Goal: Task Accomplishment & Management: Manage account settings

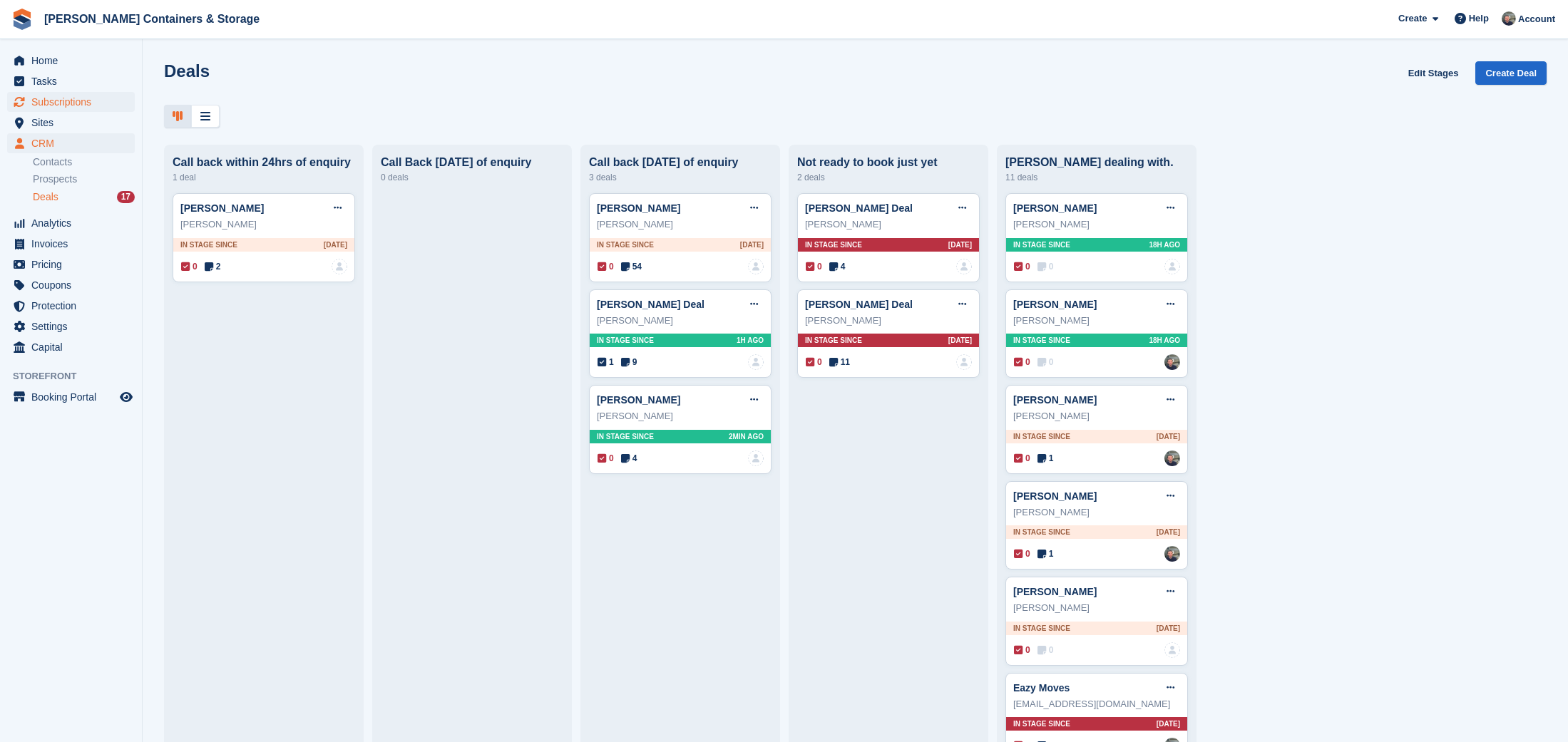
click at [77, 101] on span "Subscriptions" at bounding box center [73, 102] width 85 height 20
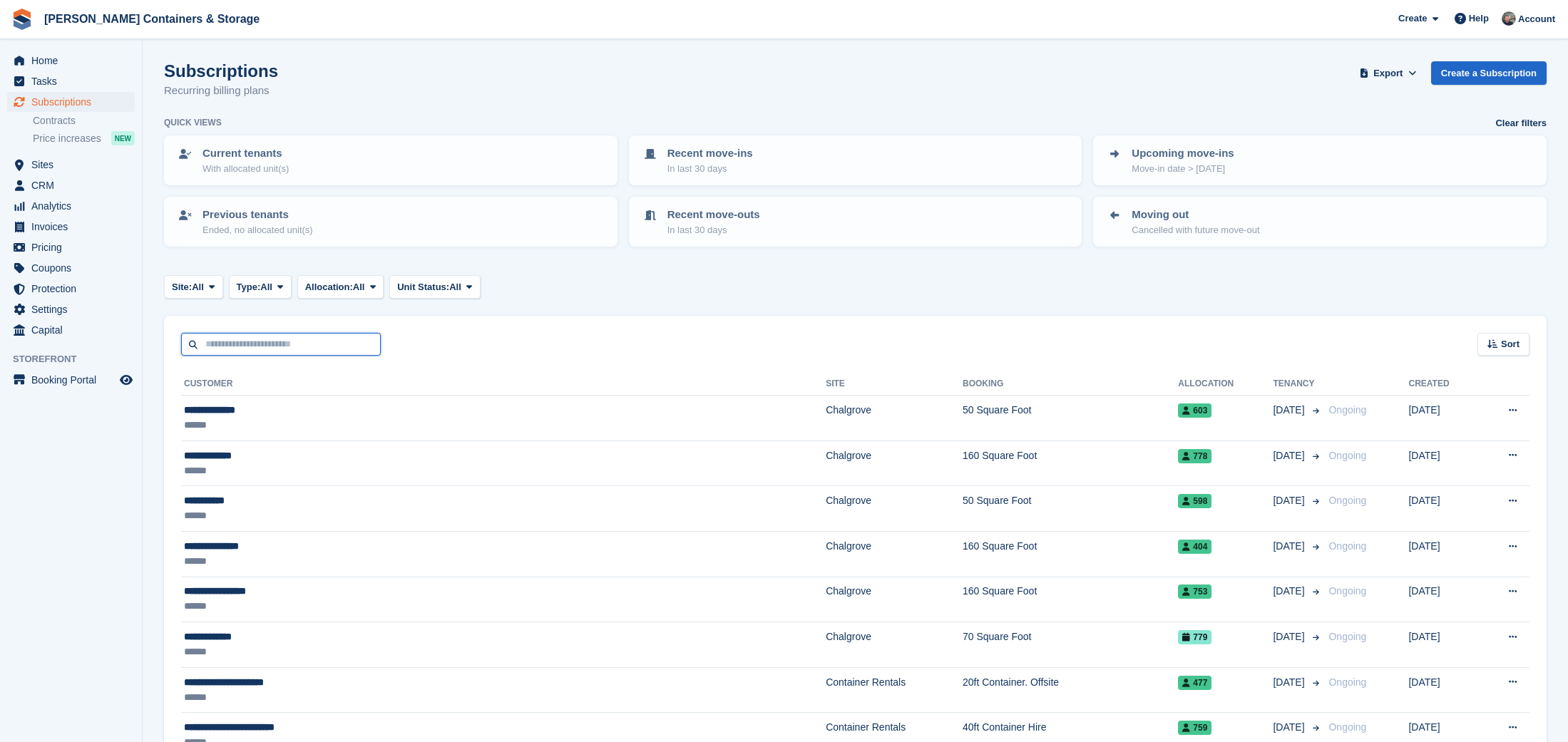
click at [300, 353] on input "text" at bounding box center [281, 344] width 200 height 23
type input "*****"
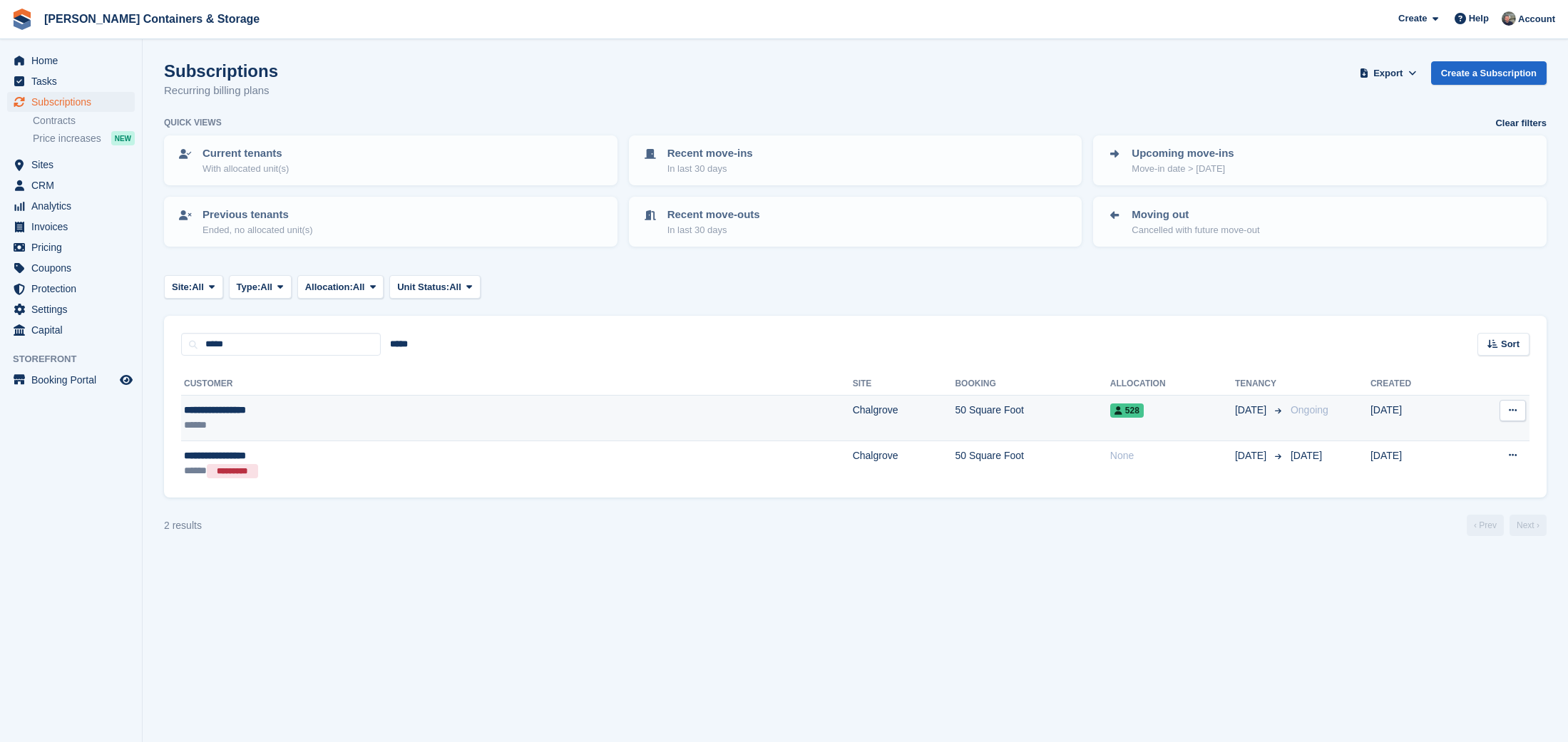
scroll to position [0, 1]
click at [467, 418] on div "******" at bounding box center [331, 425] width 295 height 15
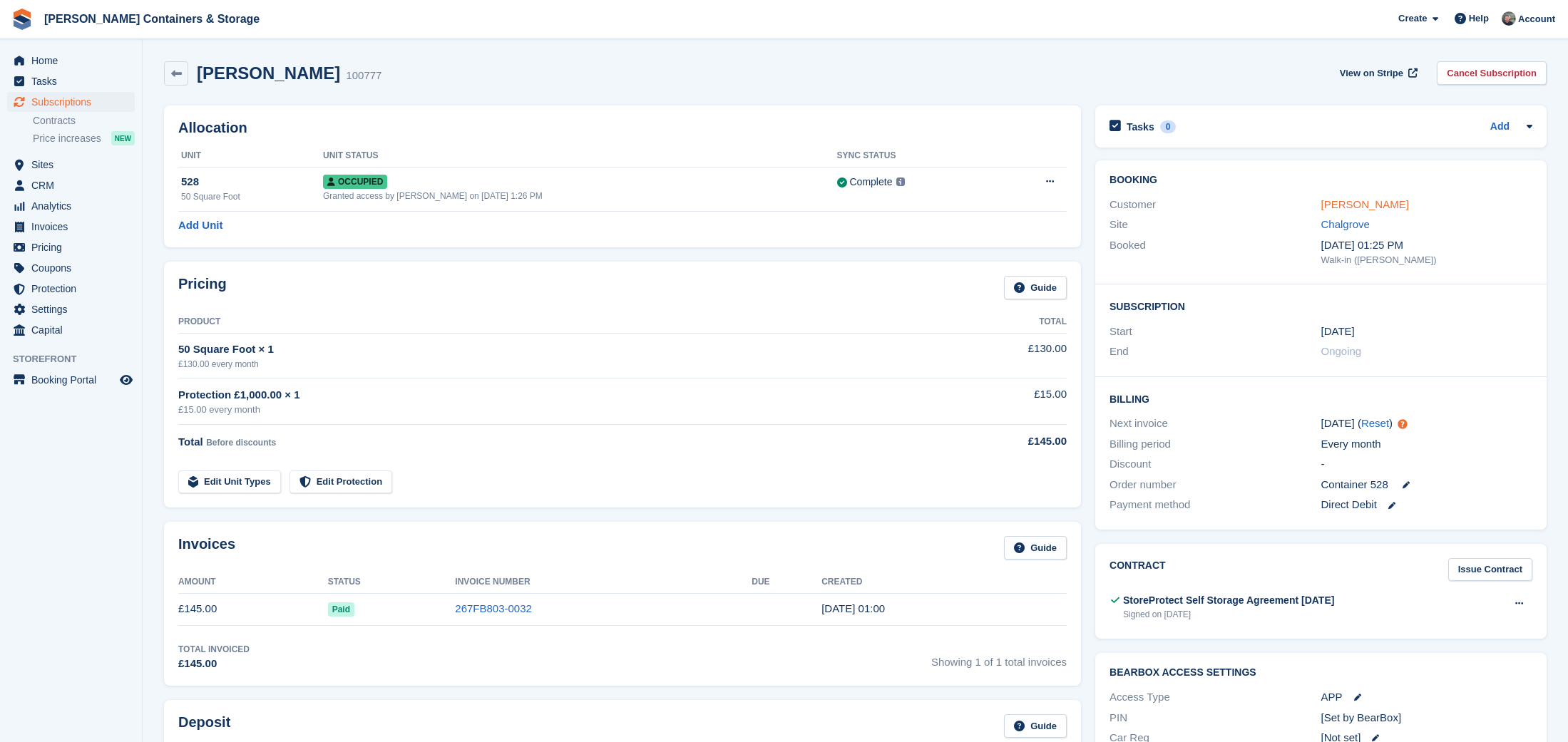
click at [1392, 203] on link "Lawfull, Jeanette" at bounding box center [1365, 204] width 88 height 12
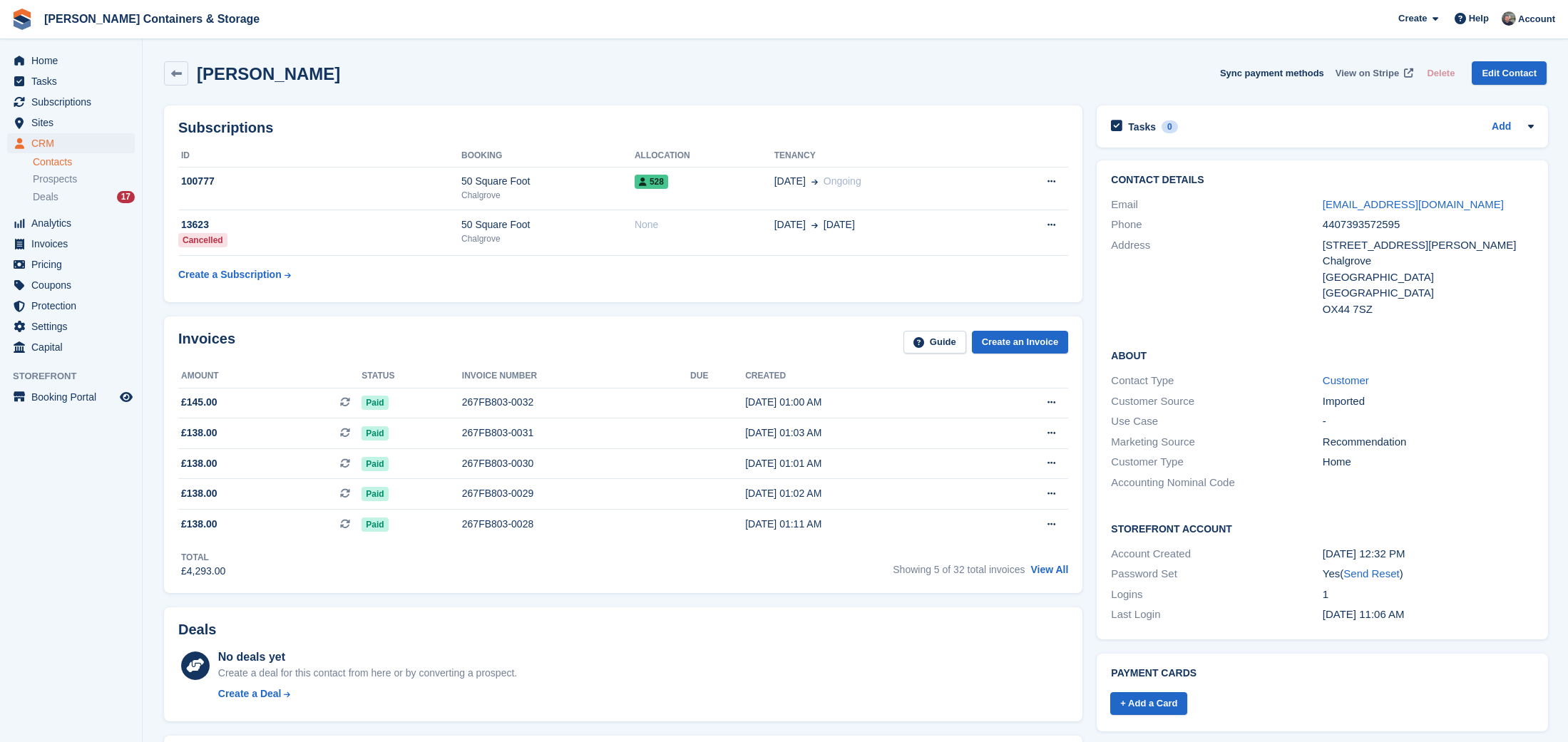
click at [1376, 79] on span "View on Stripe" at bounding box center [1367, 73] width 64 height 15
click at [54, 96] on span "Subscriptions" at bounding box center [73, 102] width 85 height 20
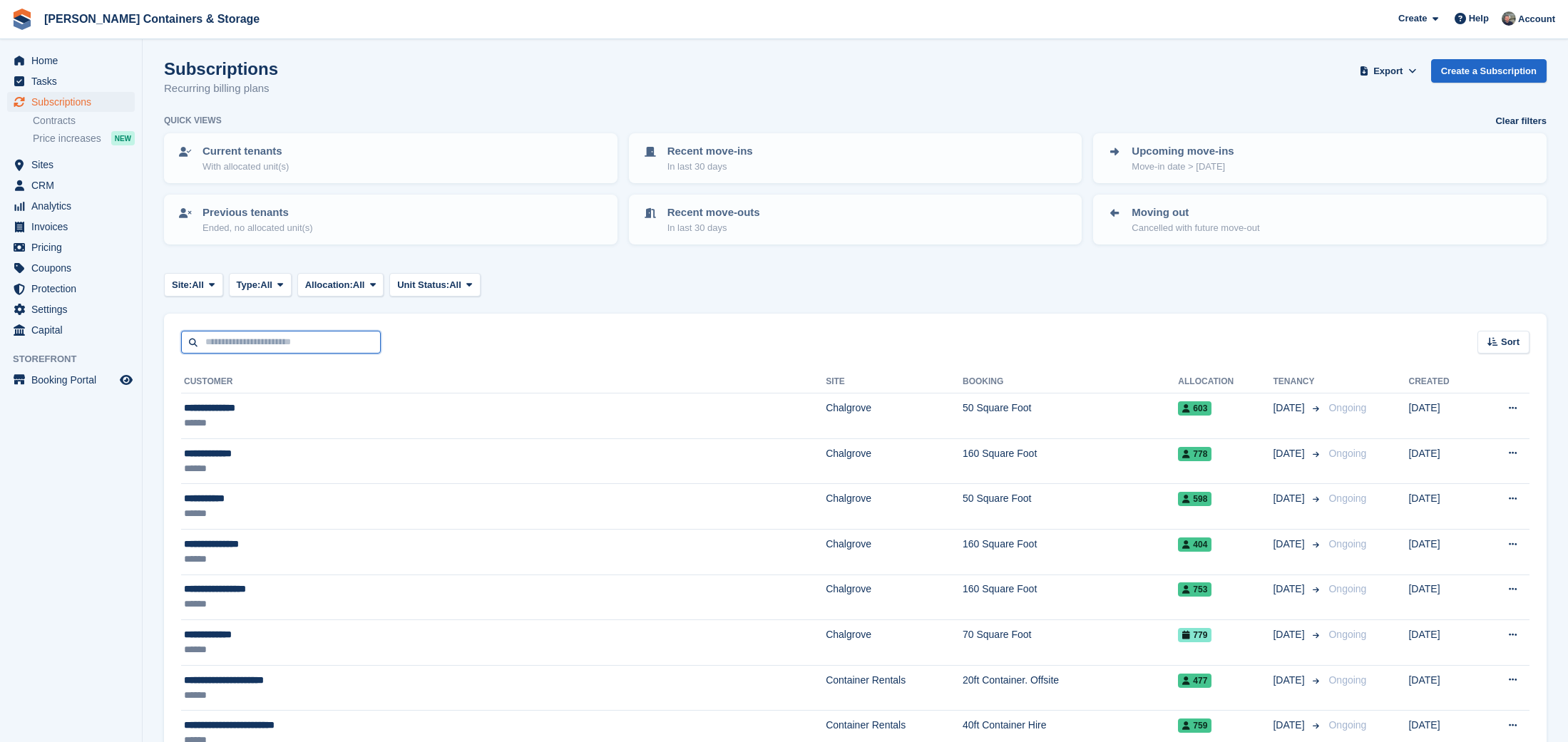
click at [330, 350] on input "text" at bounding box center [281, 342] width 200 height 23
type input "****"
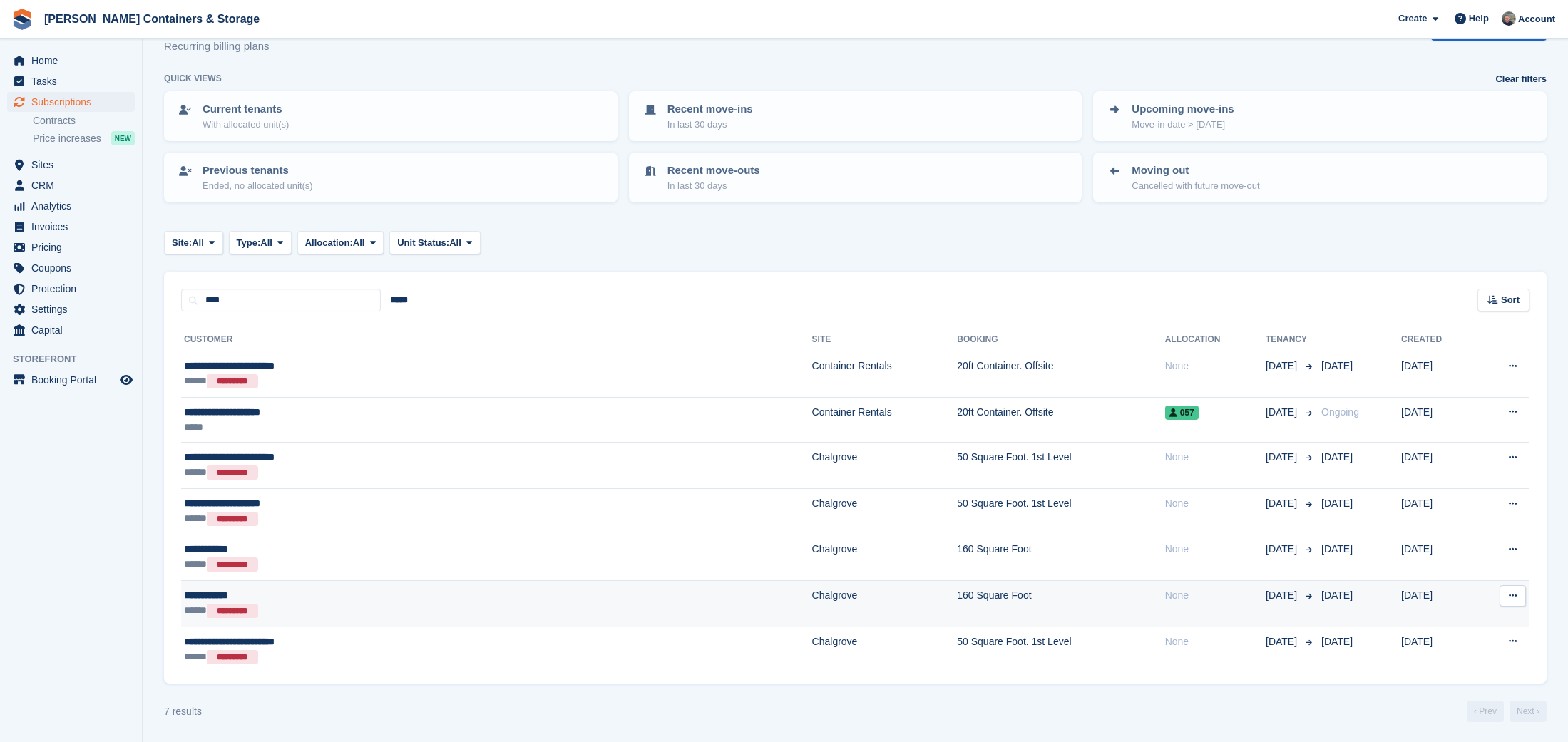
scroll to position [44, 0]
click at [399, 597] on div "**********" at bounding box center [356, 596] width 344 height 15
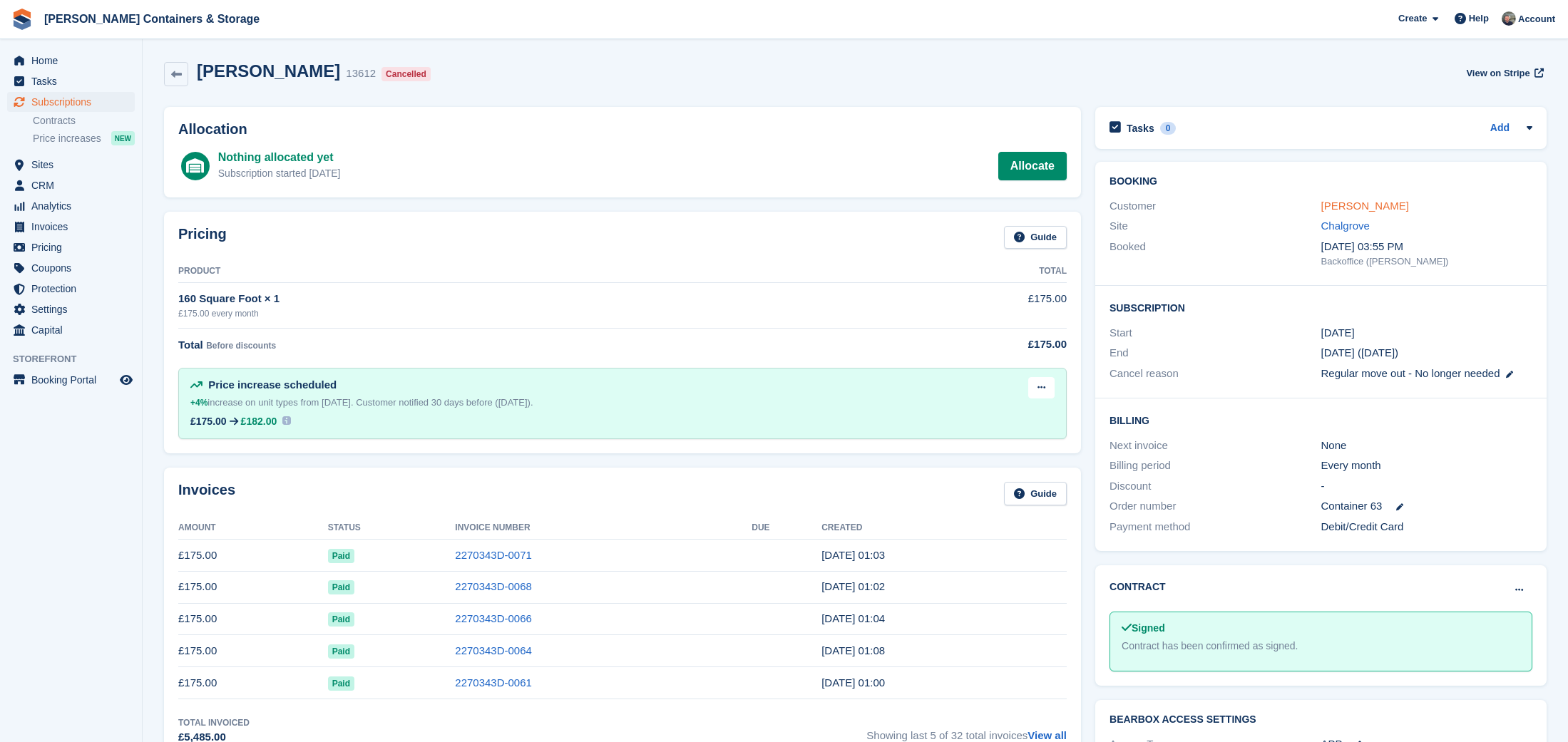
click at [1340, 204] on link "West, Damian" at bounding box center [1365, 206] width 88 height 12
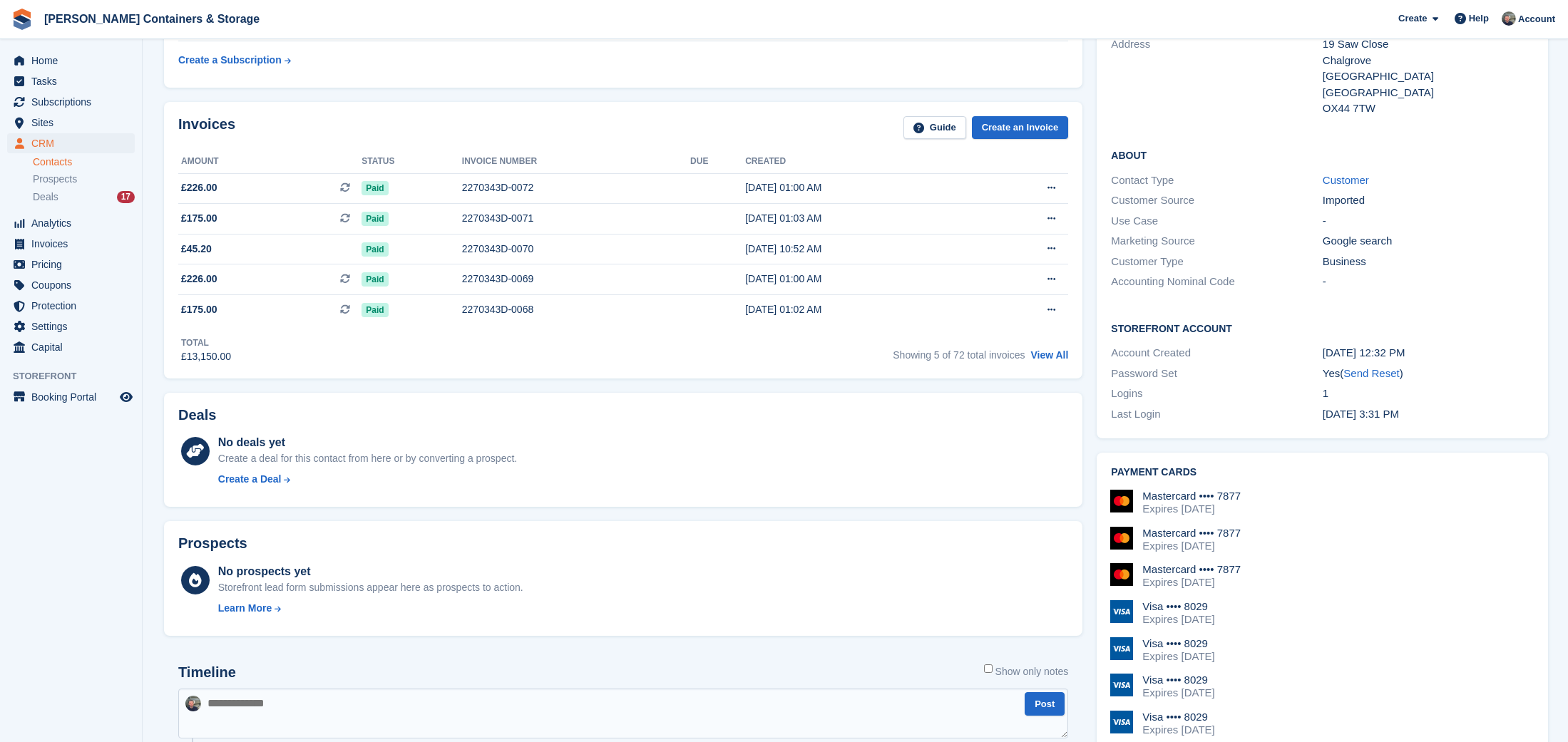
scroll to position [227, 0]
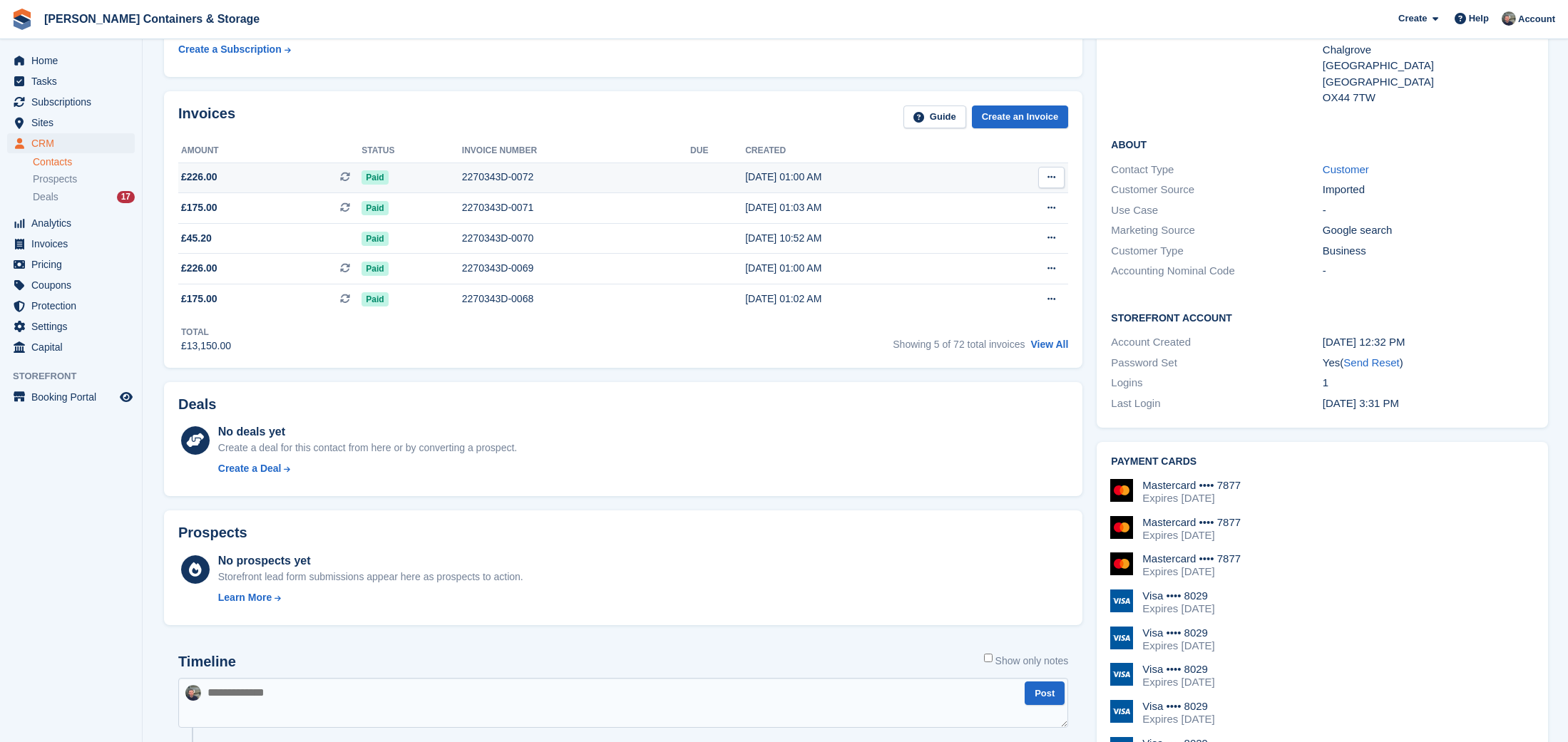
click at [523, 182] on div "2270343D-0072" at bounding box center [576, 176] width 228 height 15
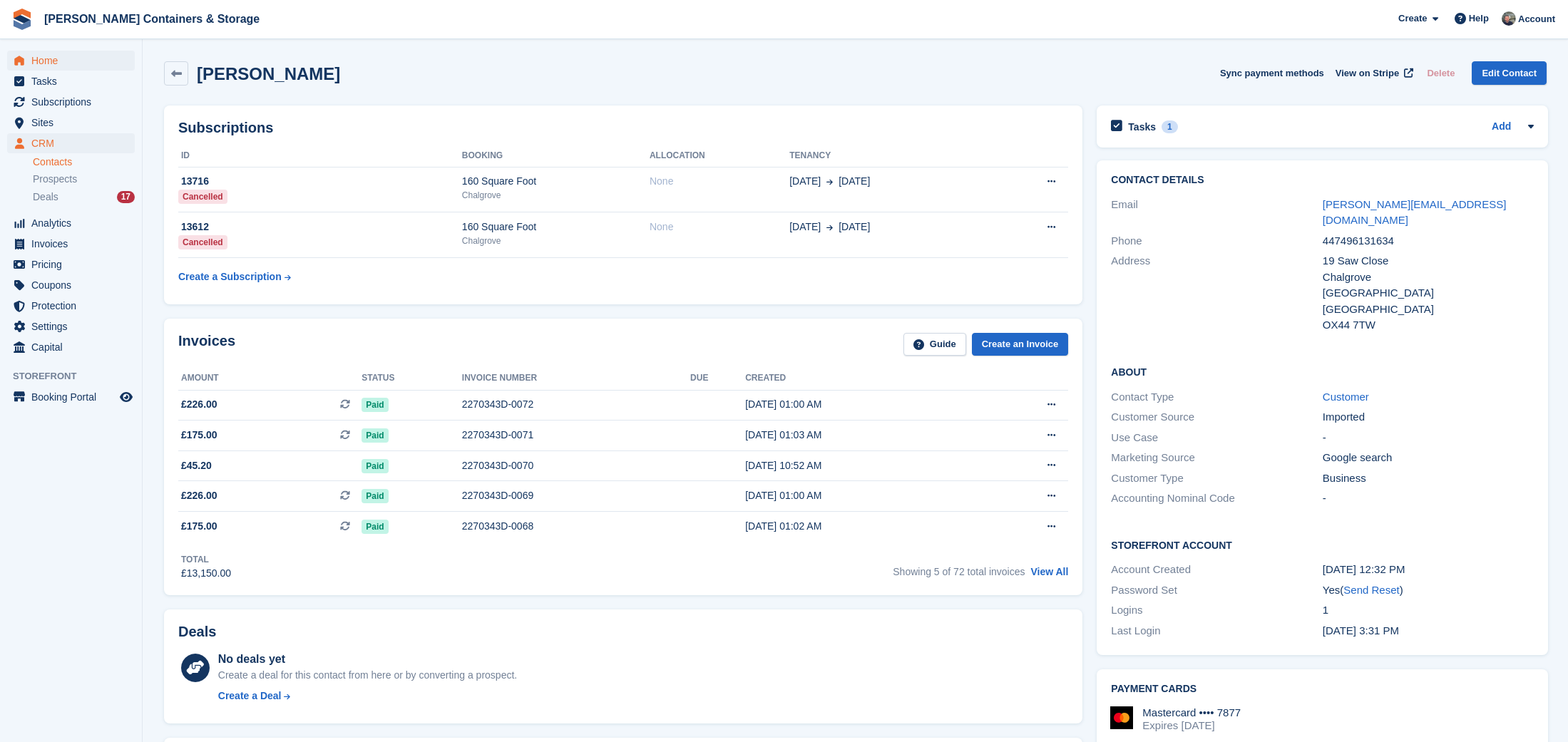
click at [69, 65] on span "Home" at bounding box center [73, 60] width 85 height 20
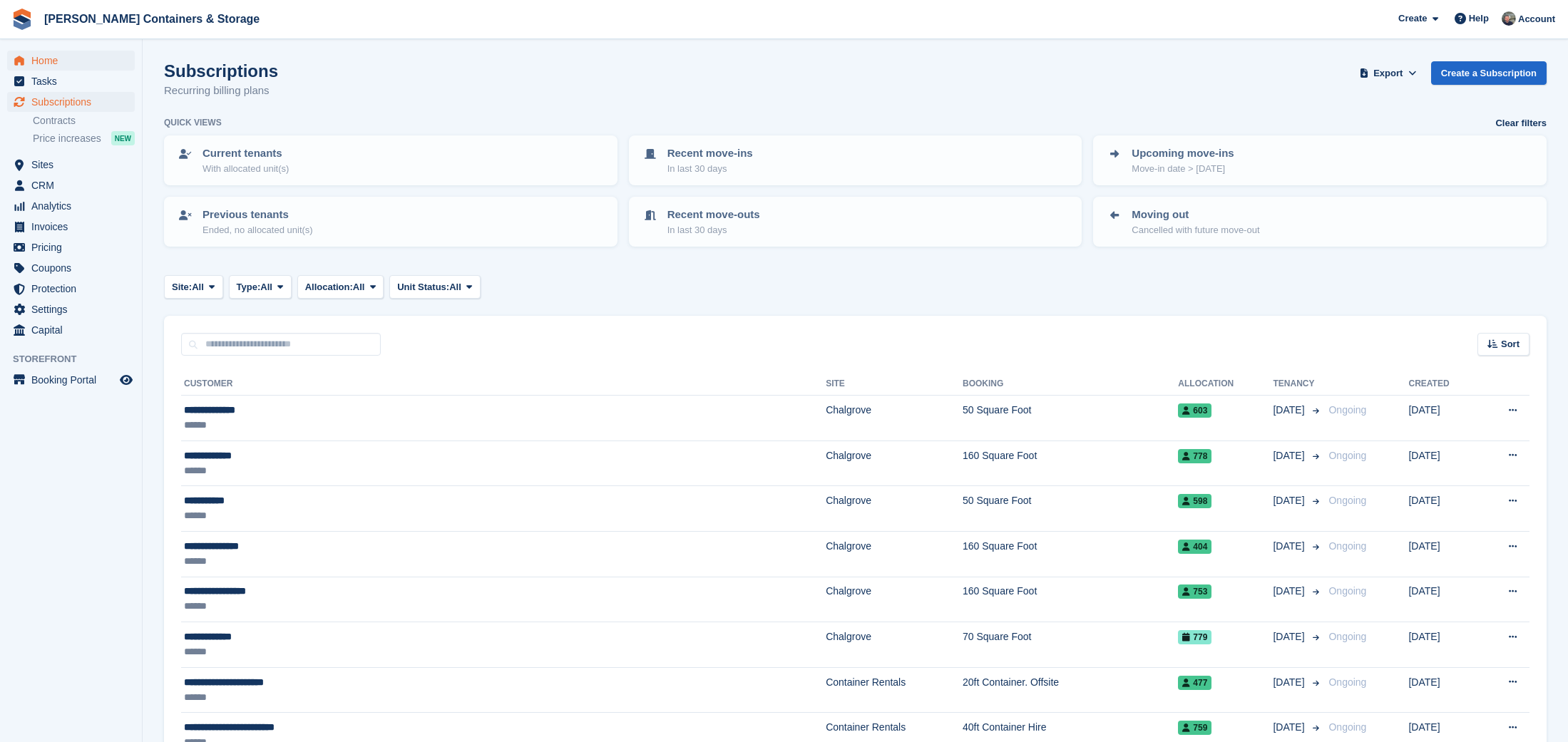
click at [69, 60] on span "Home" at bounding box center [73, 60] width 85 height 20
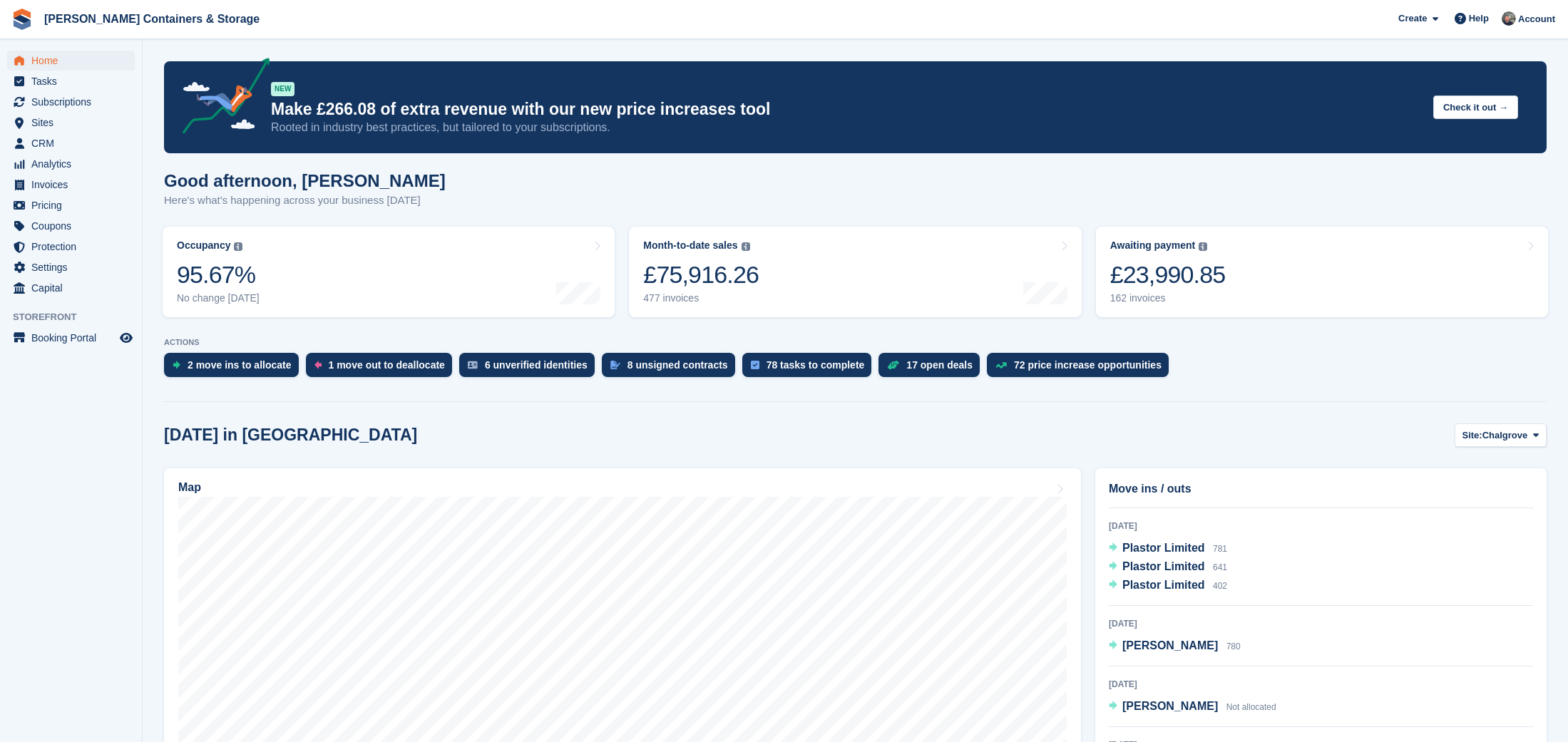
scroll to position [229, 0]
click at [1149, 646] on span "[PERSON_NAME]" at bounding box center [1170, 646] width 96 height 12
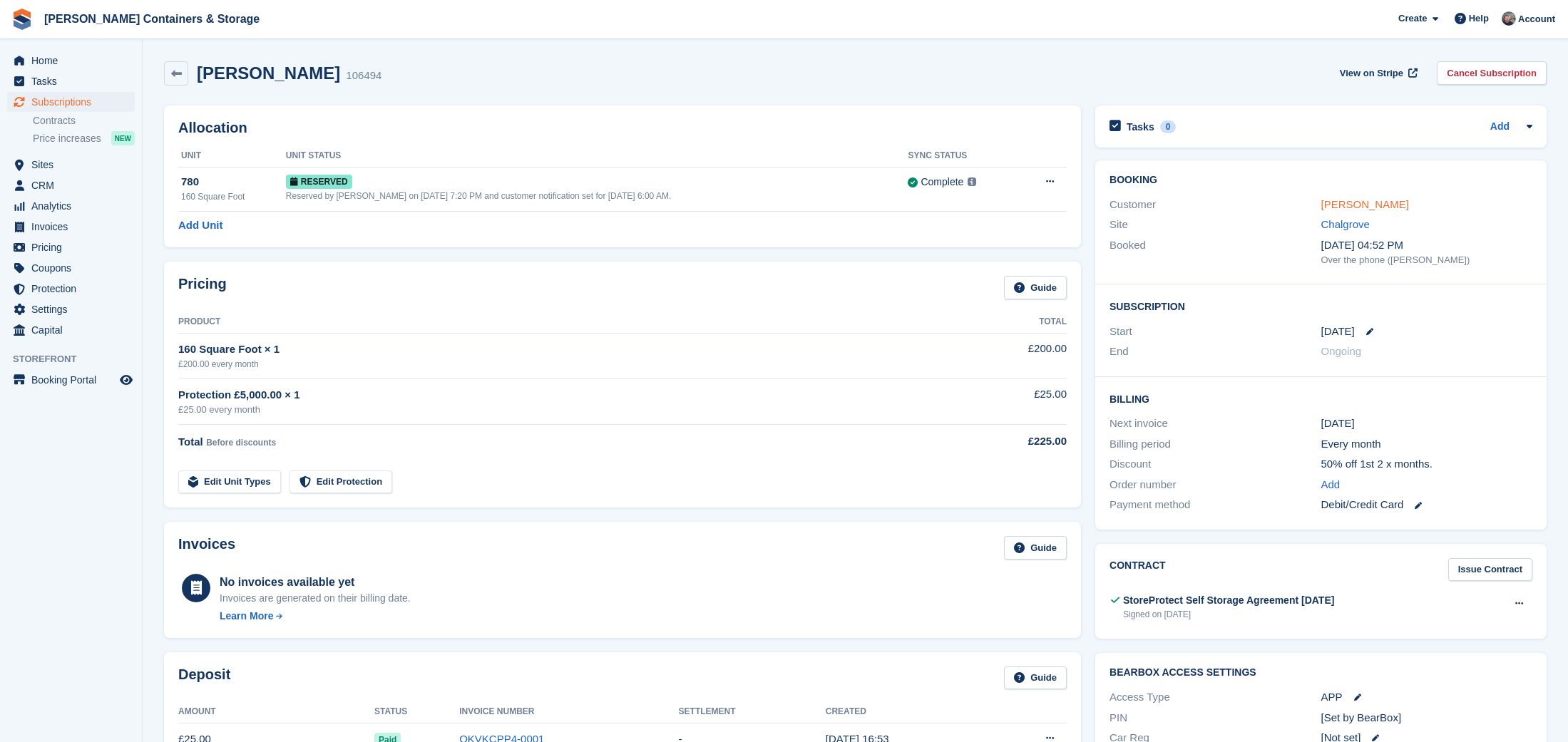
click at [1366, 203] on link "[PERSON_NAME]" at bounding box center [1365, 204] width 88 height 12
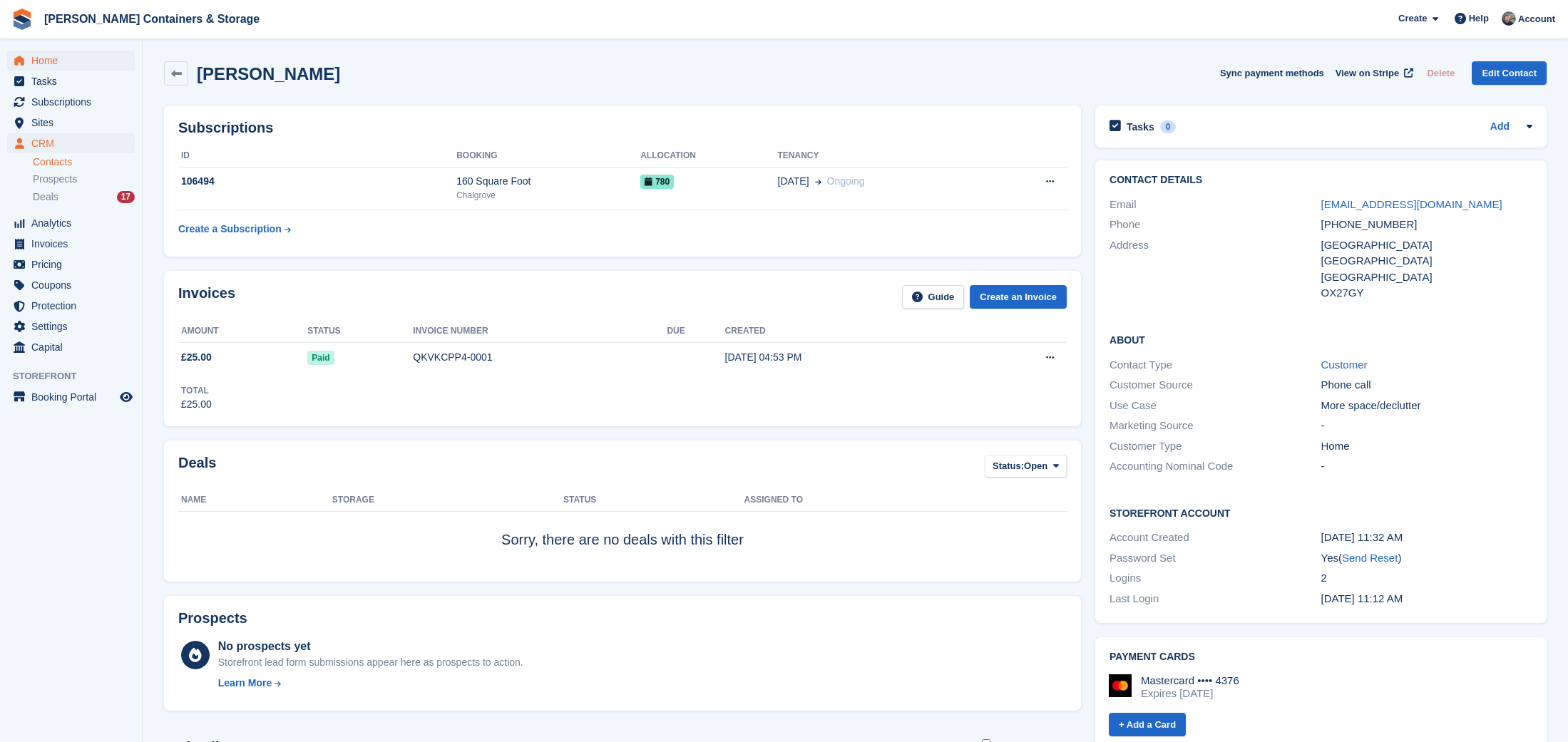
click at [59, 61] on span "Home" at bounding box center [73, 60] width 85 height 20
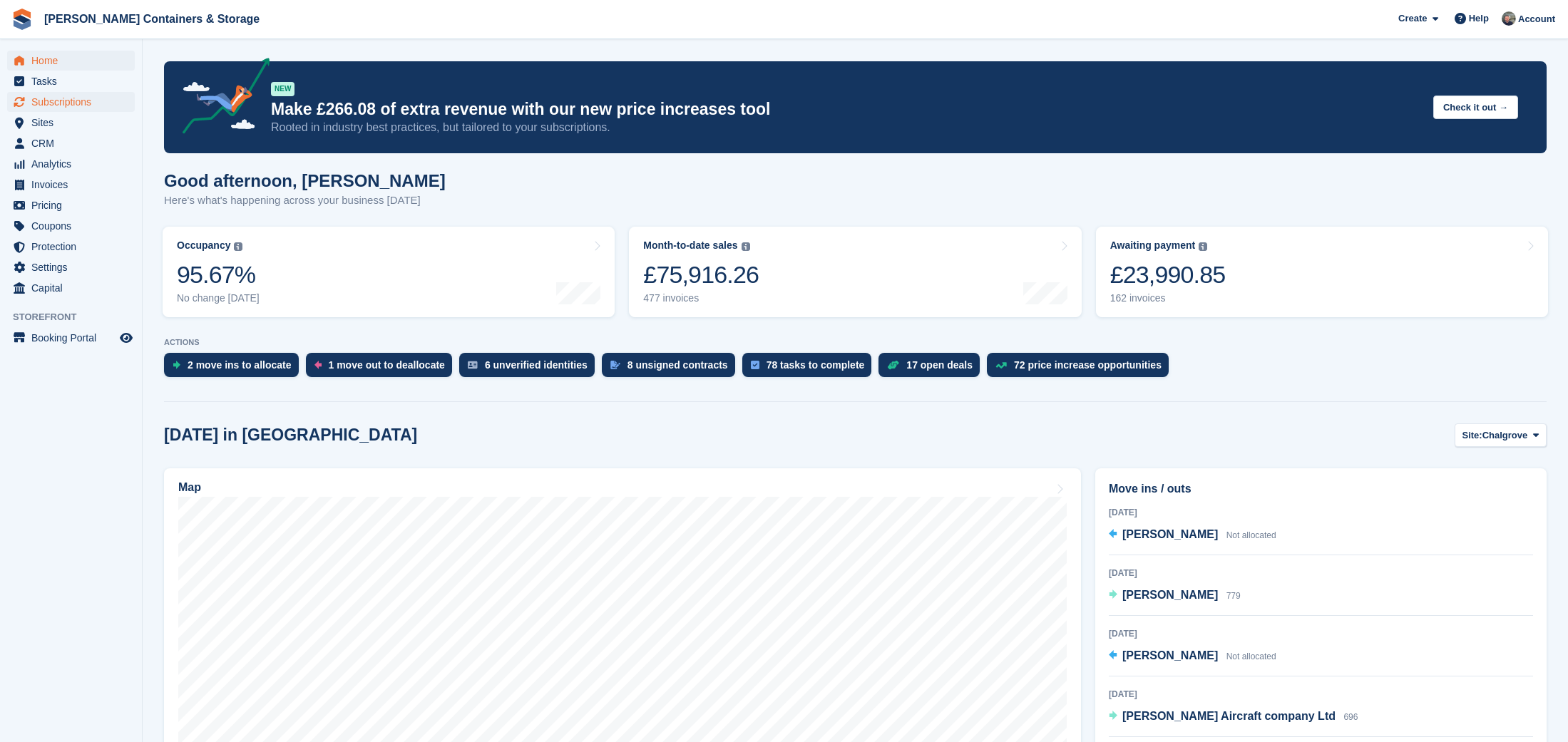
click at [54, 101] on span "Subscriptions" at bounding box center [73, 102] width 85 height 20
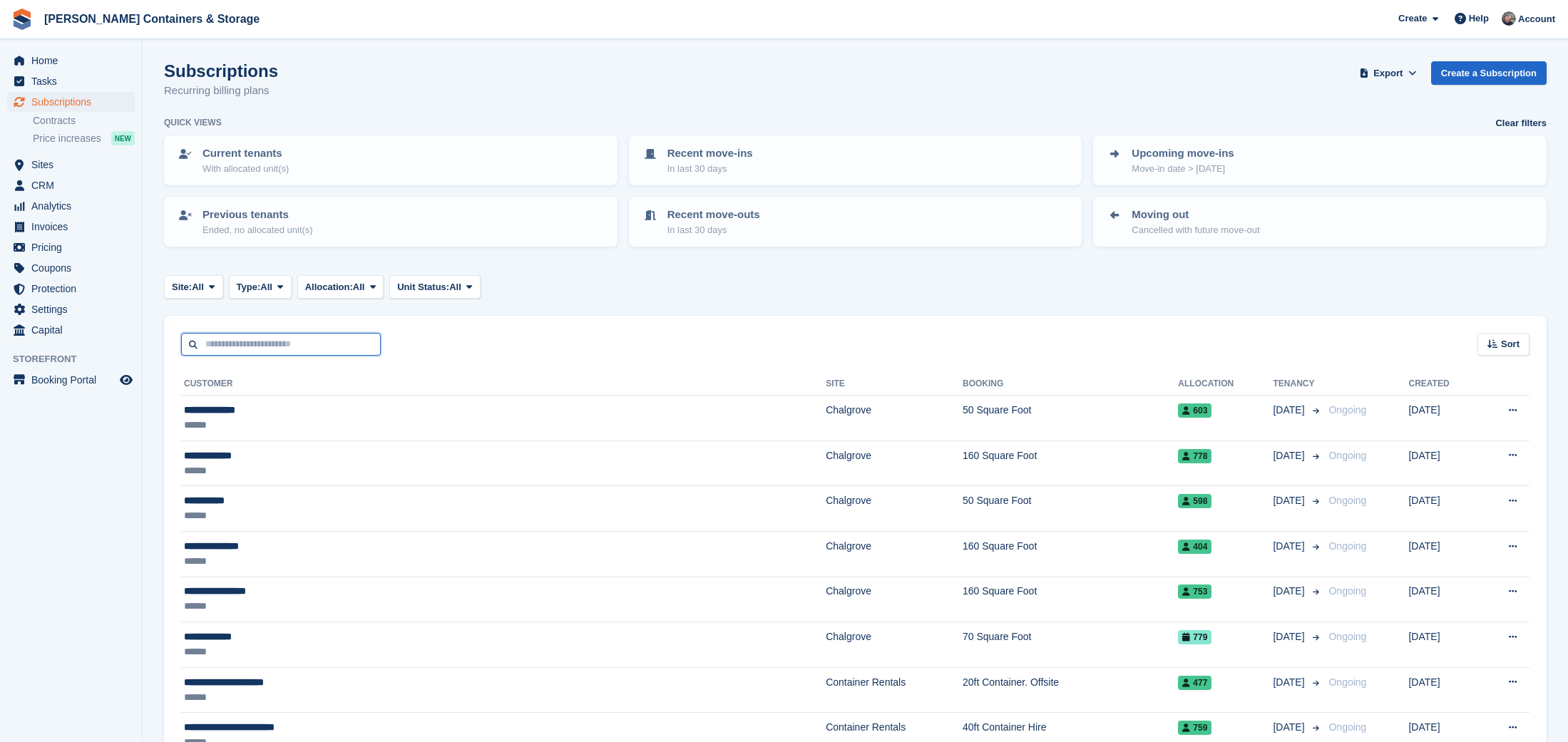
click at [260, 334] on input "text" at bounding box center [281, 344] width 200 height 23
type input "****"
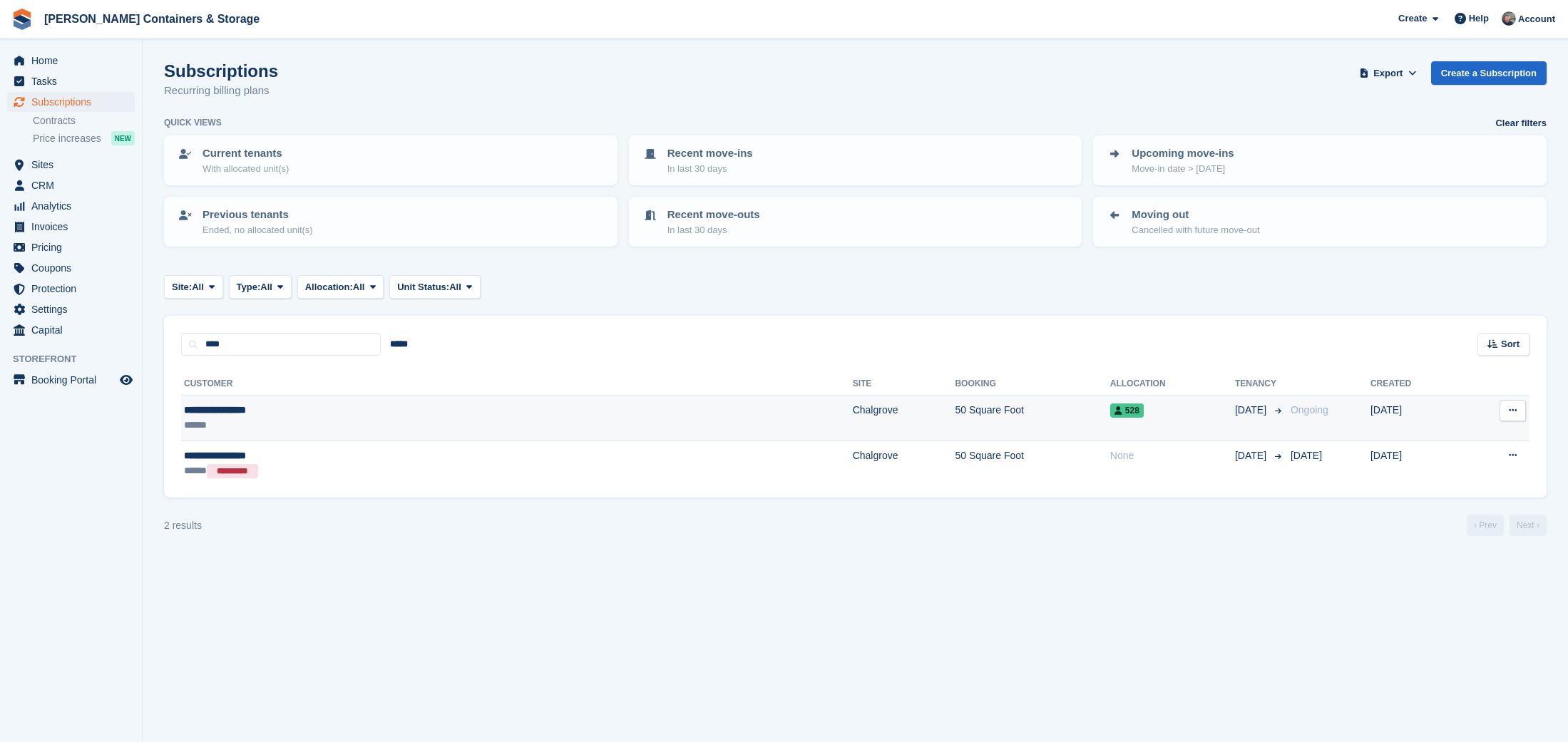
click at [362, 422] on div "******" at bounding box center [331, 425] width 295 height 15
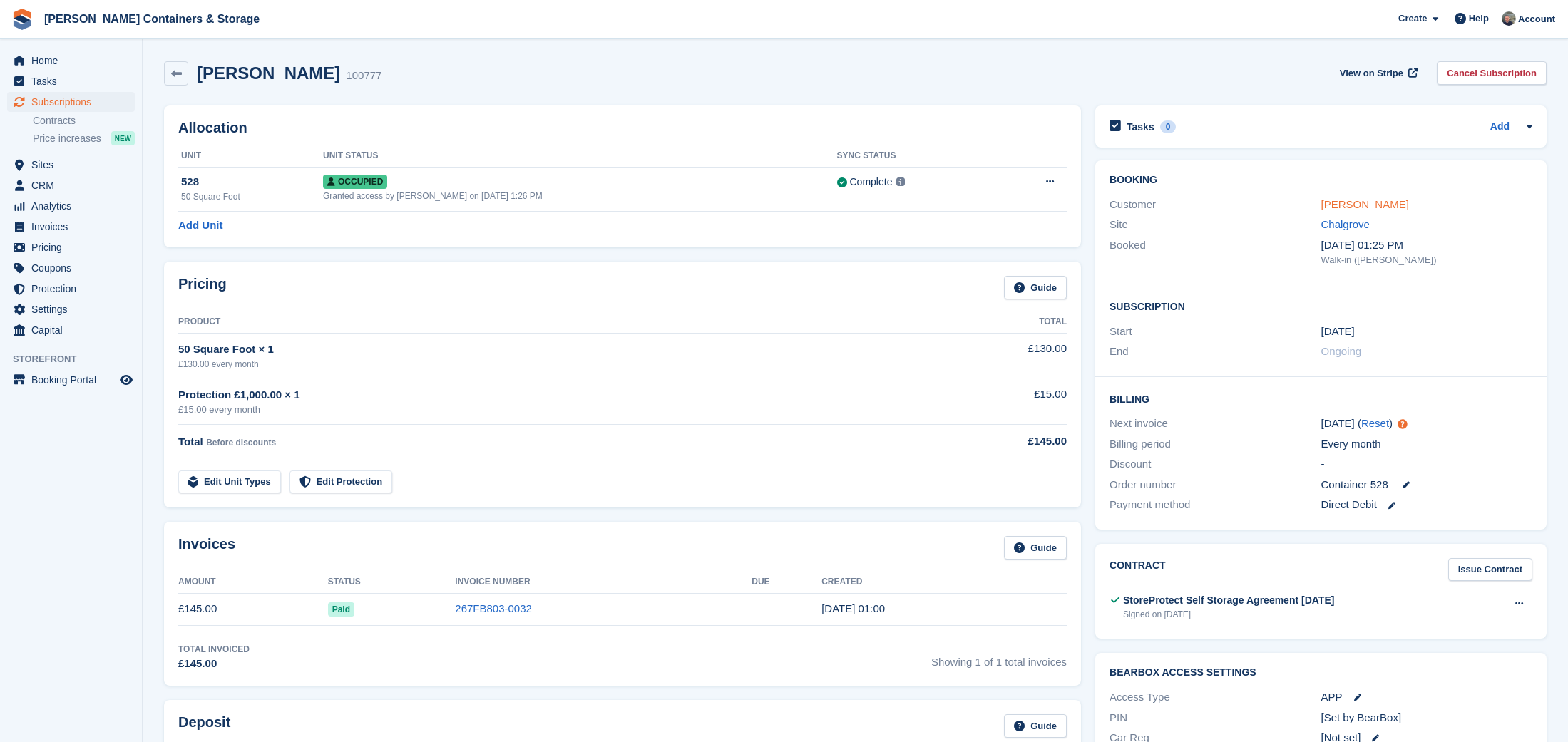
click at [1345, 206] on link "[PERSON_NAME]" at bounding box center [1365, 204] width 88 height 12
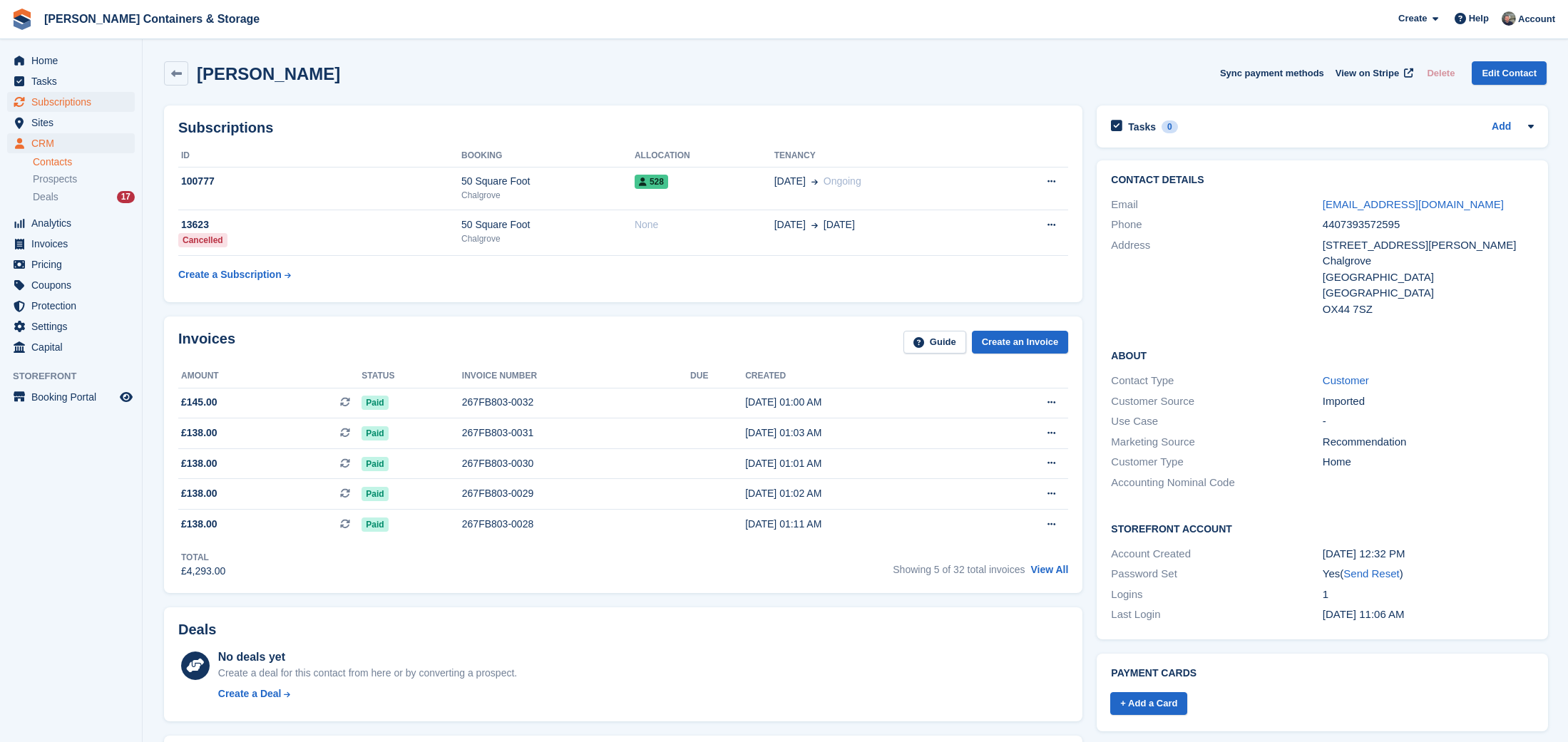
click at [46, 103] on span "Subscriptions" at bounding box center [73, 102] width 85 height 20
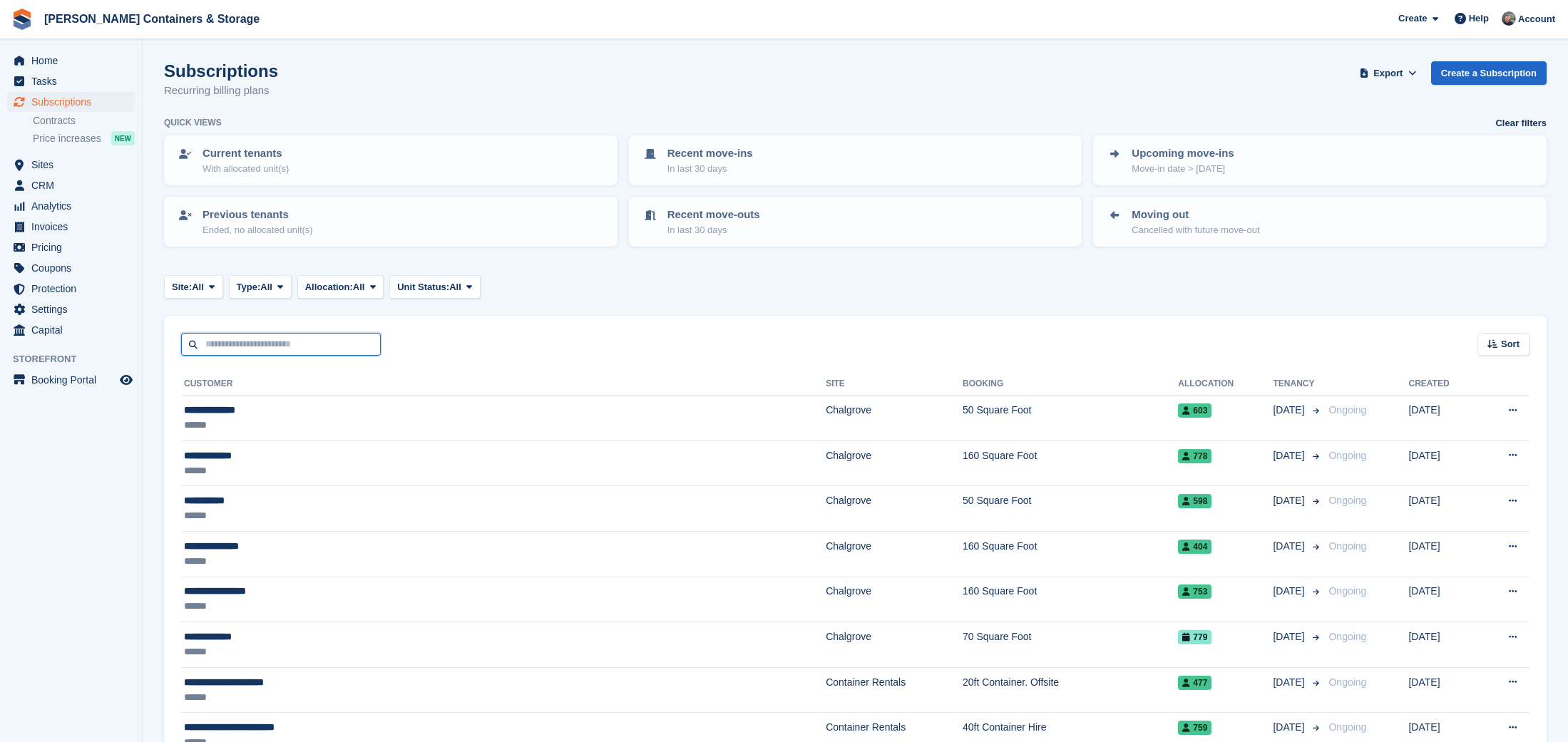
click at [253, 335] on input "text" at bounding box center [281, 344] width 200 height 23
type input "*"
type input "****"
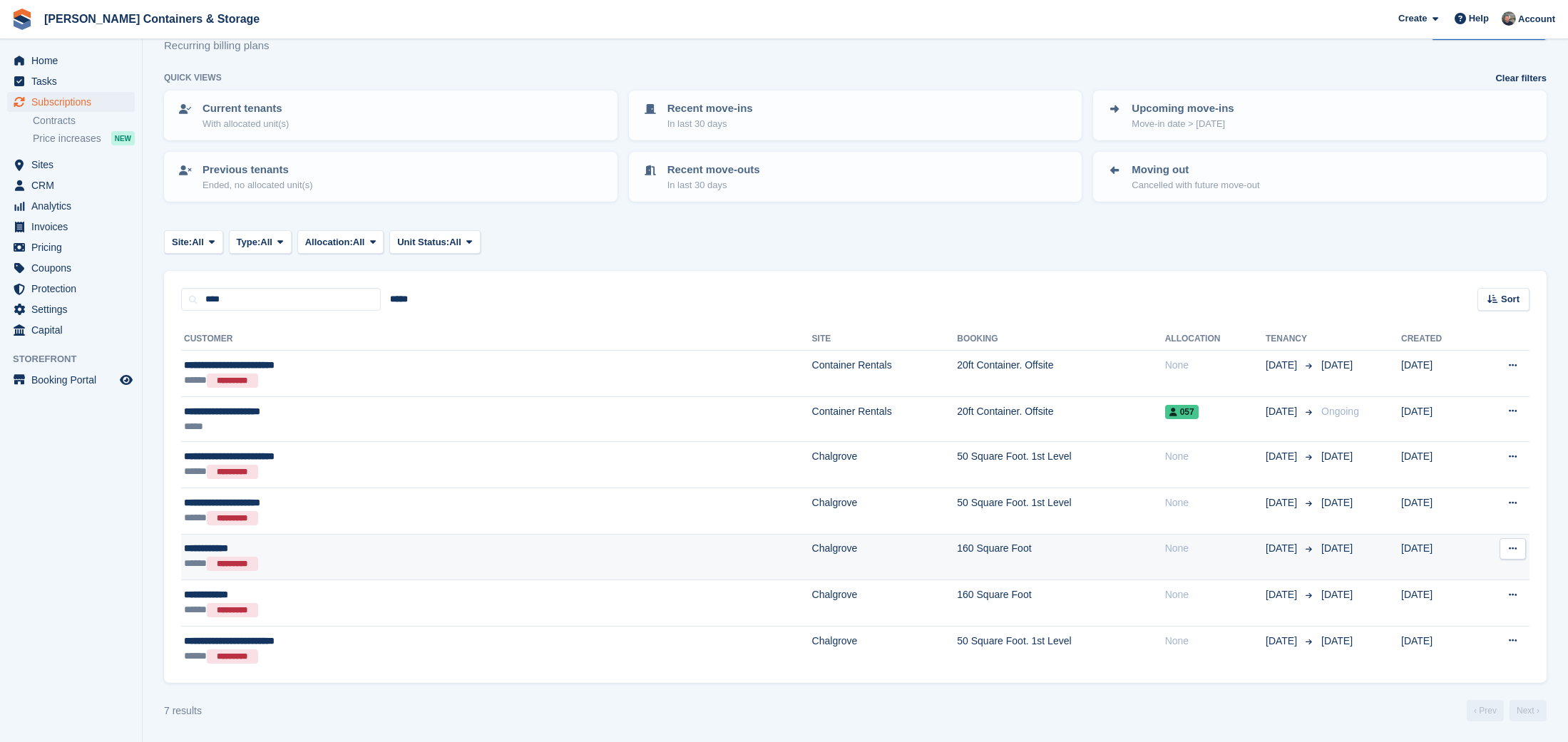
scroll to position [44, 0]
click at [491, 566] on div "***** *********" at bounding box center [356, 565] width 344 height 15
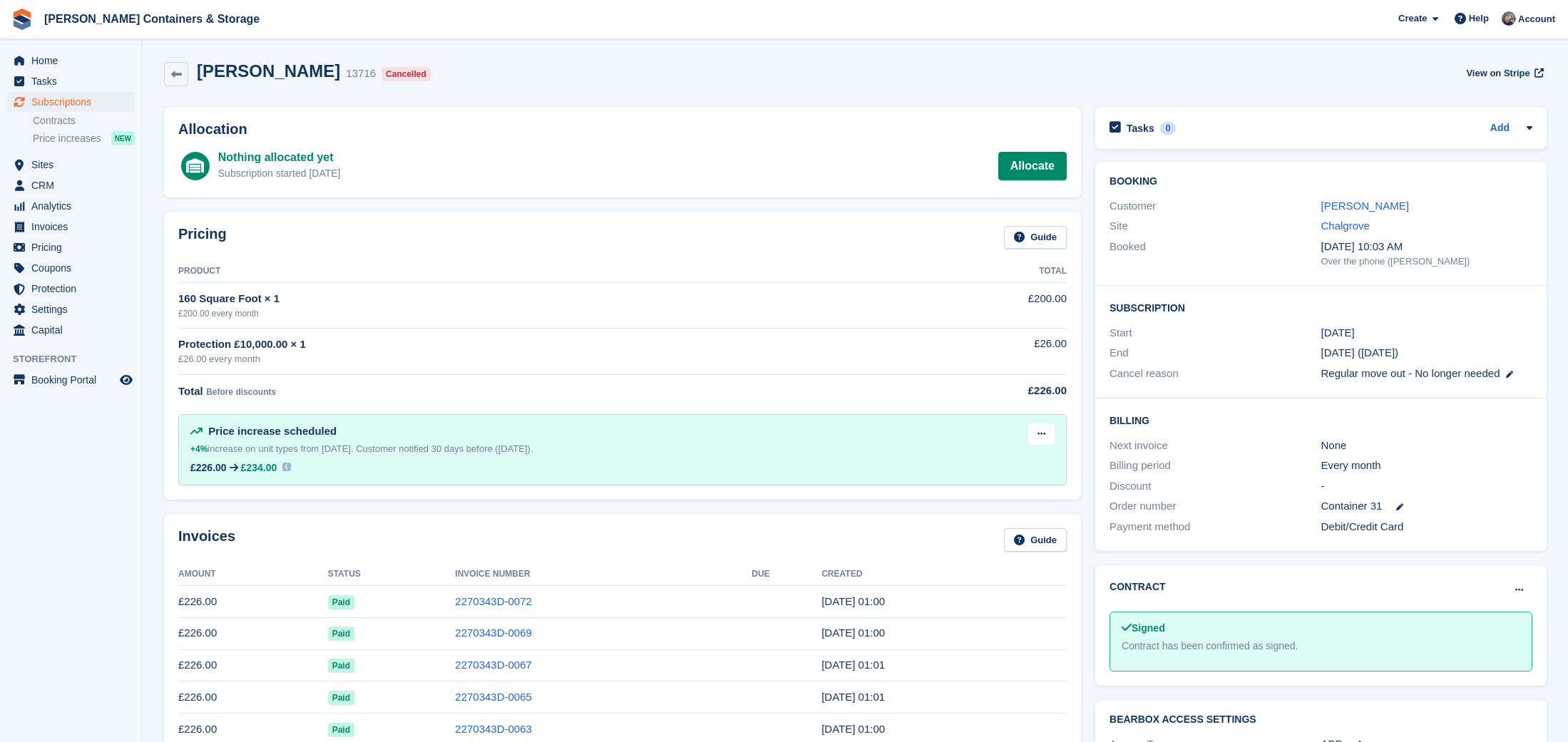
drag, startPoint x: 1359, startPoint y: 204, endPoint x: 1029, endPoint y: 339, distance: 356.5
click at [1359, 204] on link "West, Damian" at bounding box center [1365, 206] width 88 height 12
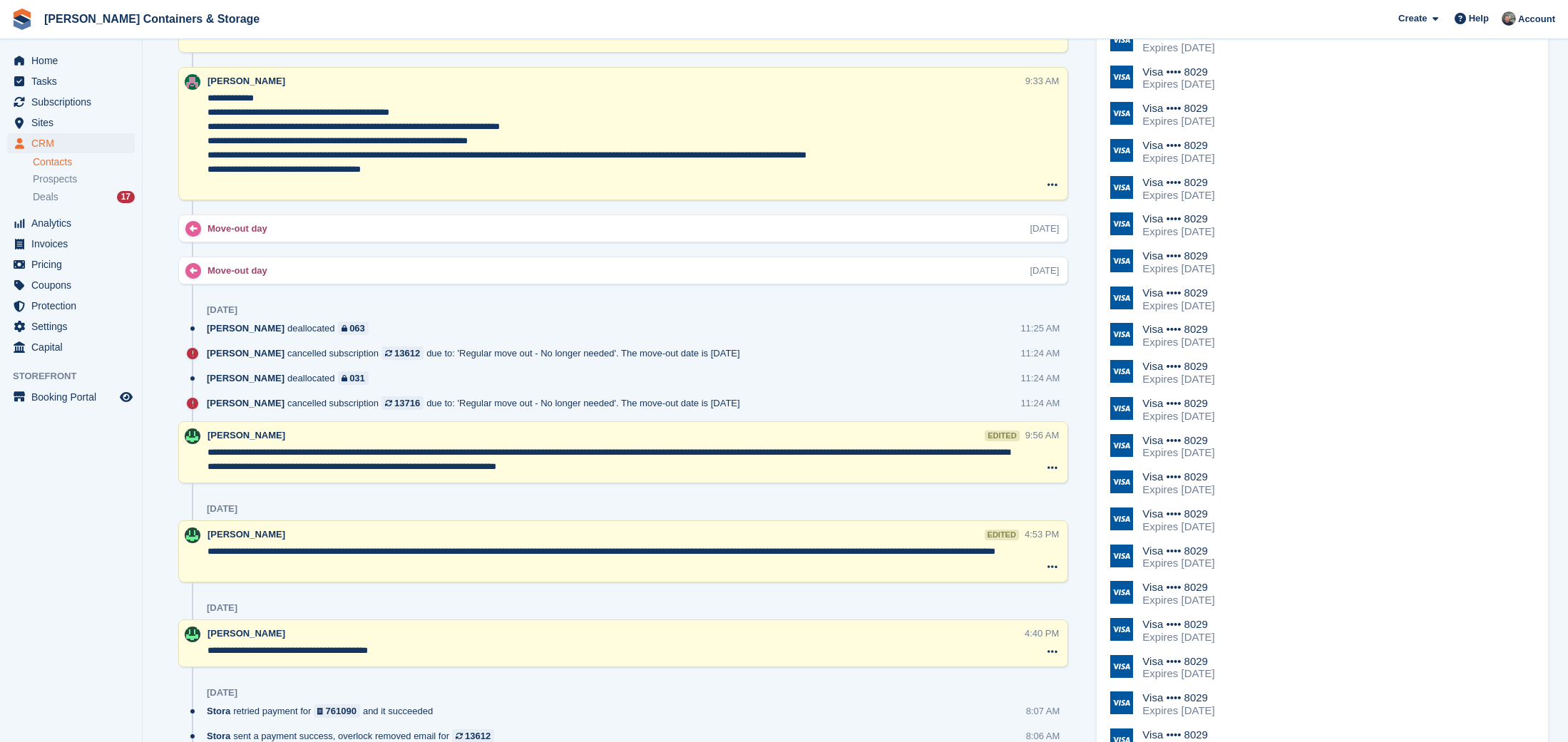
scroll to position [1157, 0]
click at [60, 54] on span "Home" at bounding box center [73, 60] width 85 height 20
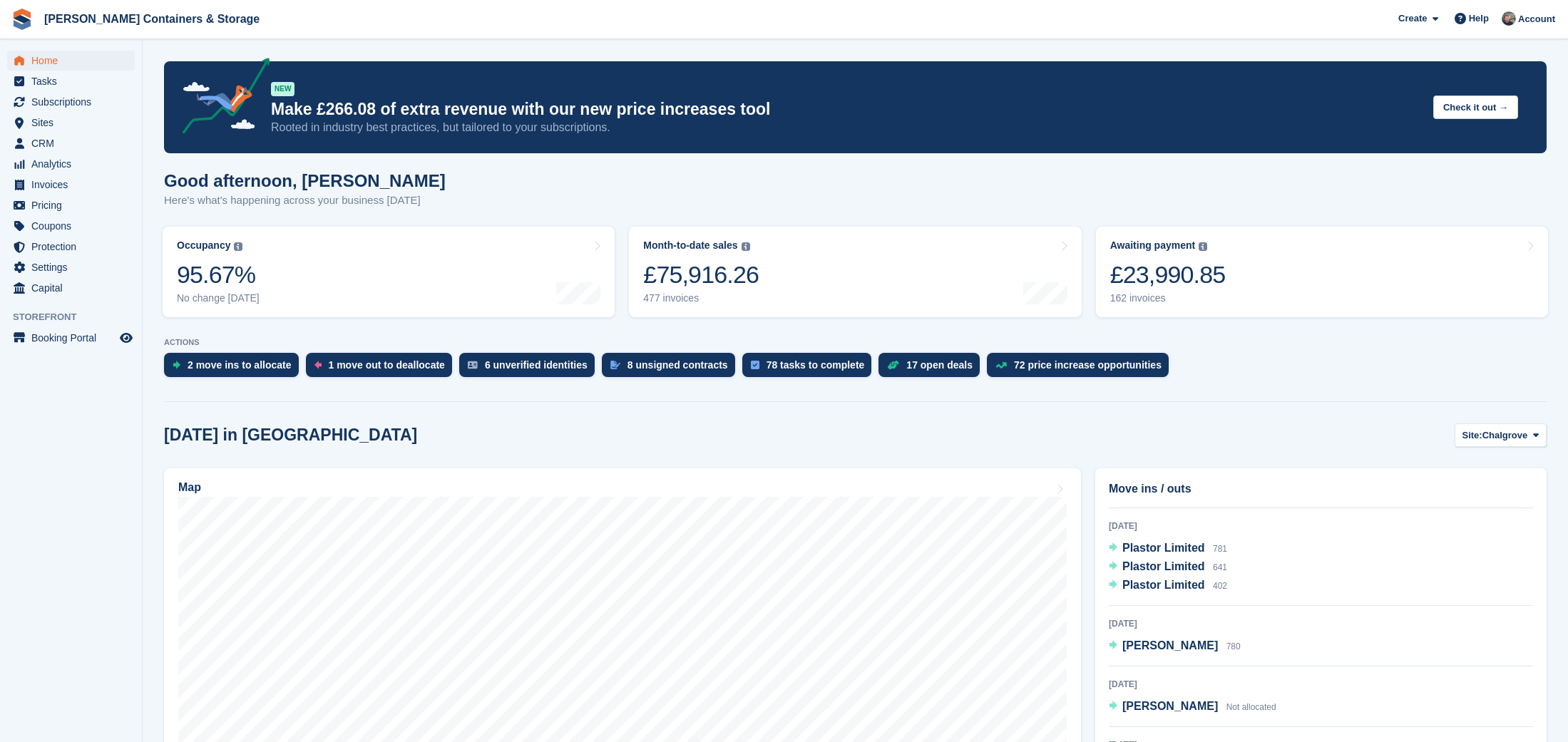
scroll to position [229, 0]
click at [1166, 640] on span "Stephen Thorns" at bounding box center [1170, 646] width 96 height 12
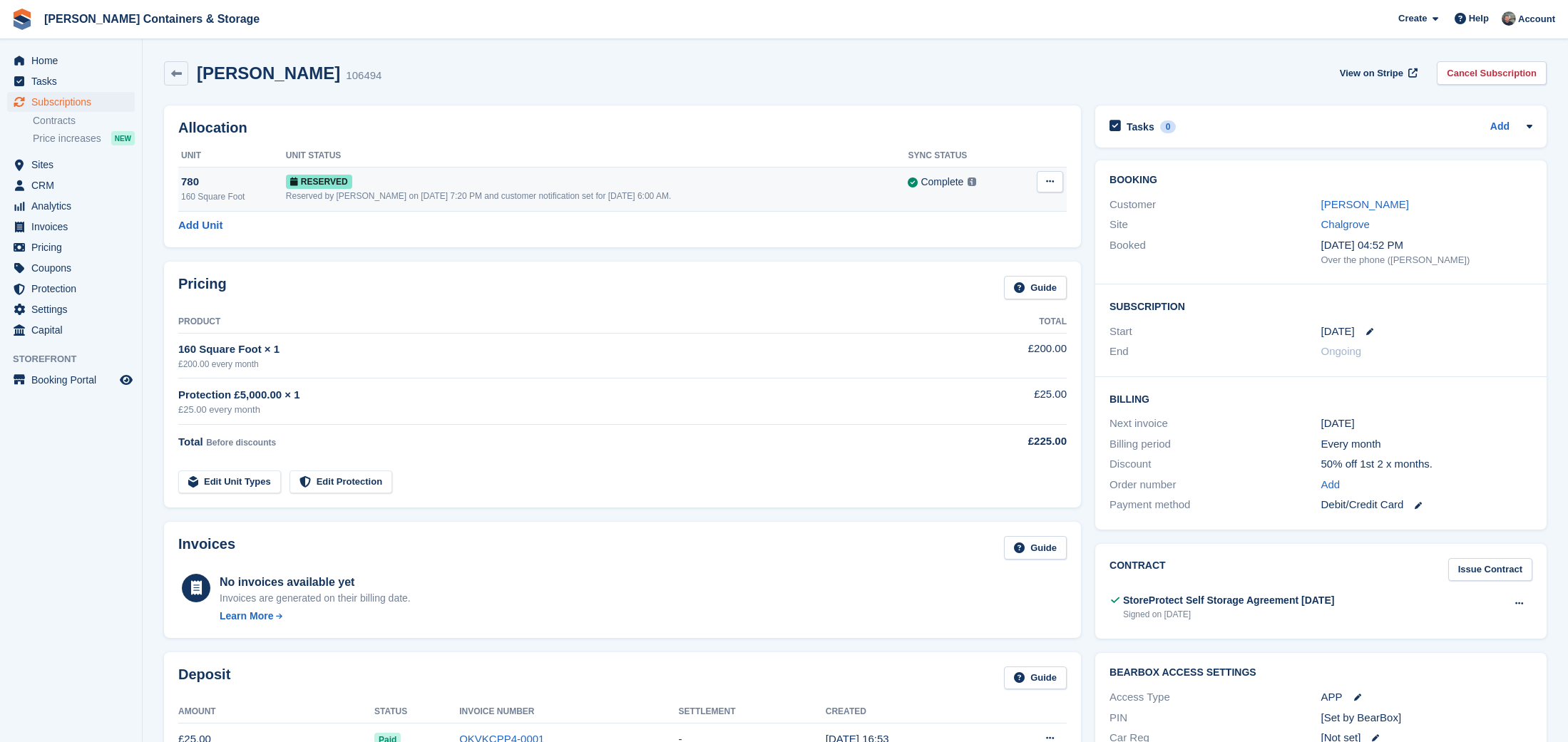
click at [1041, 194] on td "Grant Early Access Deallocate" at bounding box center [1042, 189] width 48 height 44
click at [1044, 186] on button at bounding box center [1050, 182] width 27 height 22
click at [1002, 245] on p "Deallocate" at bounding box center [995, 240] width 124 height 19
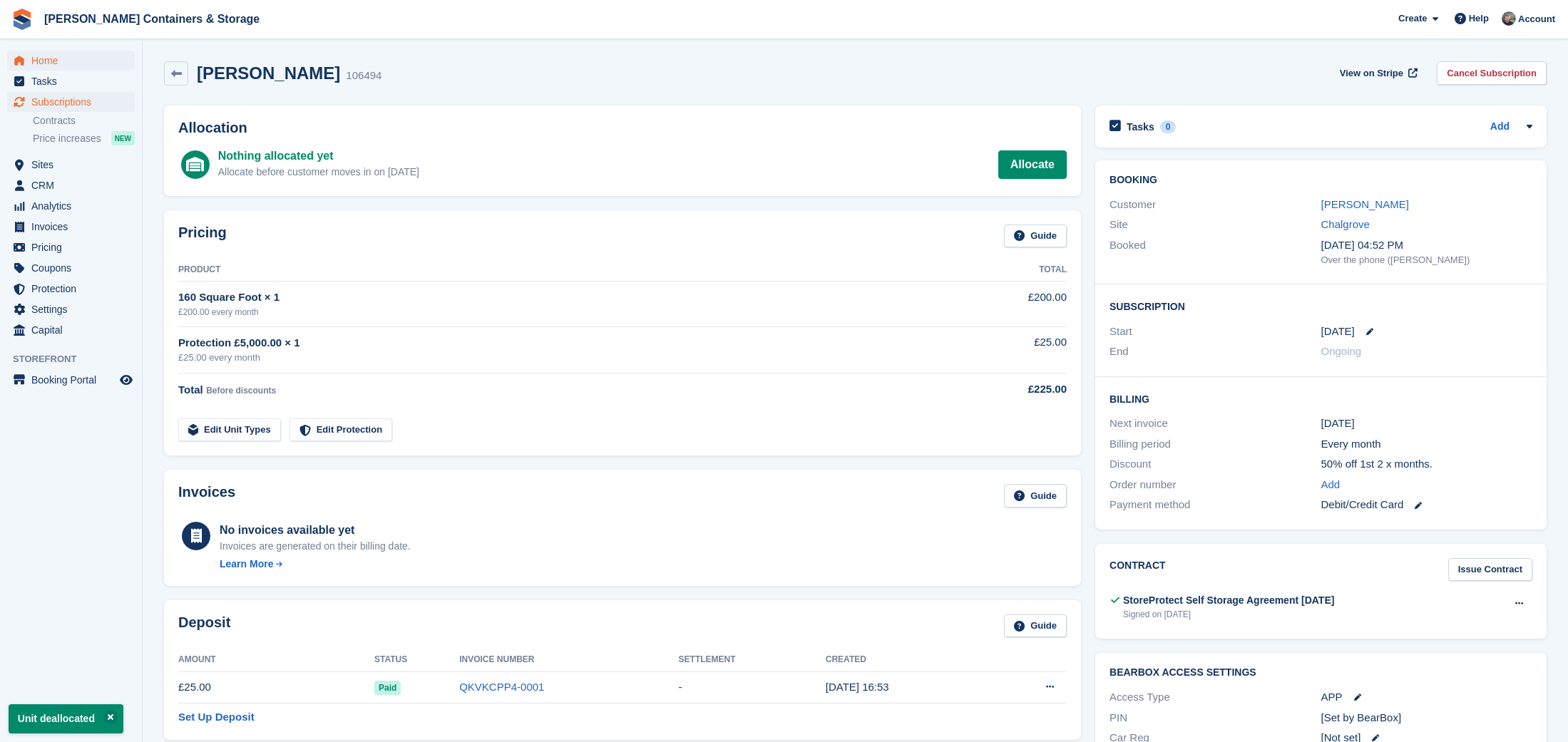
click at [76, 64] on span "Home" at bounding box center [73, 60] width 85 height 20
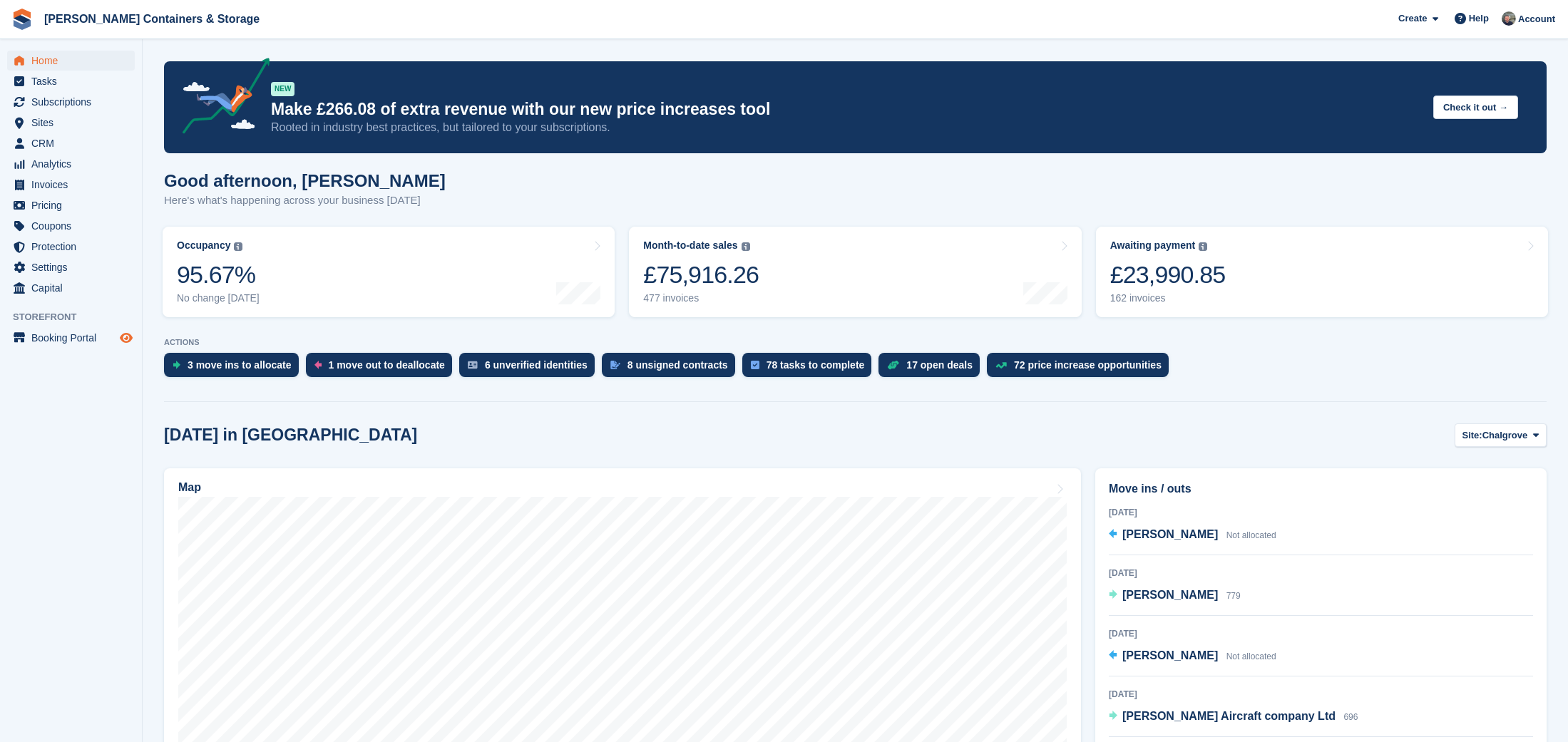
click at [127, 334] on icon "Preview store" at bounding box center [126, 337] width 13 height 11
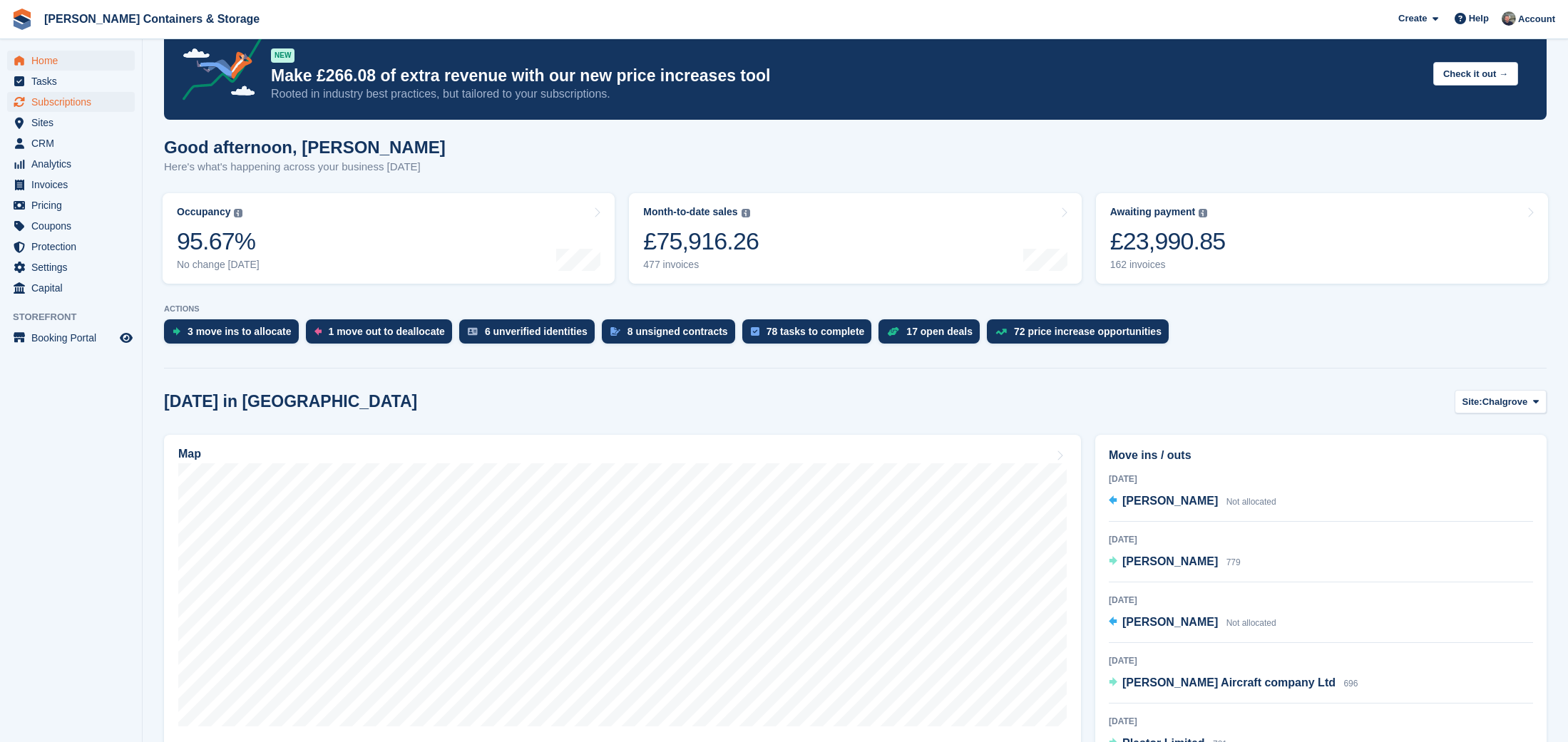
click at [78, 92] on span "Subscriptions" at bounding box center [73, 102] width 85 height 20
